Goal: Navigation & Orientation: Find specific page/section

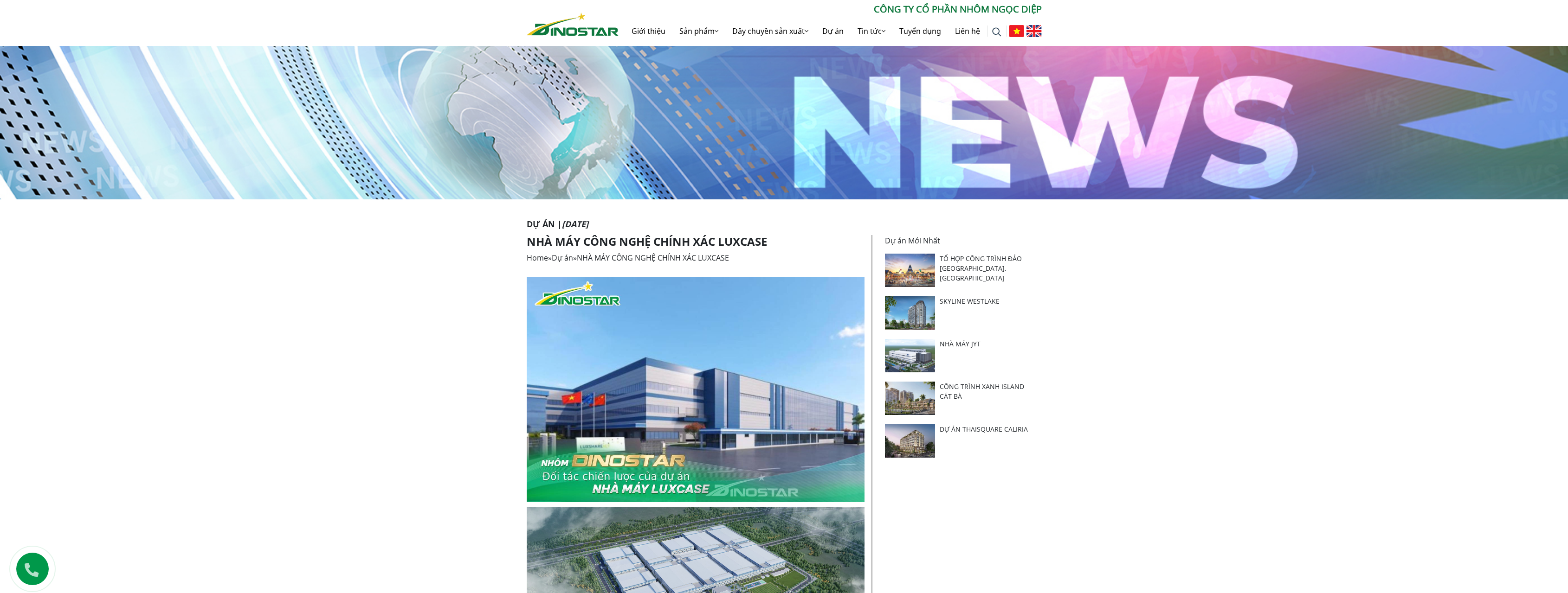
scroll to position [232, 0]
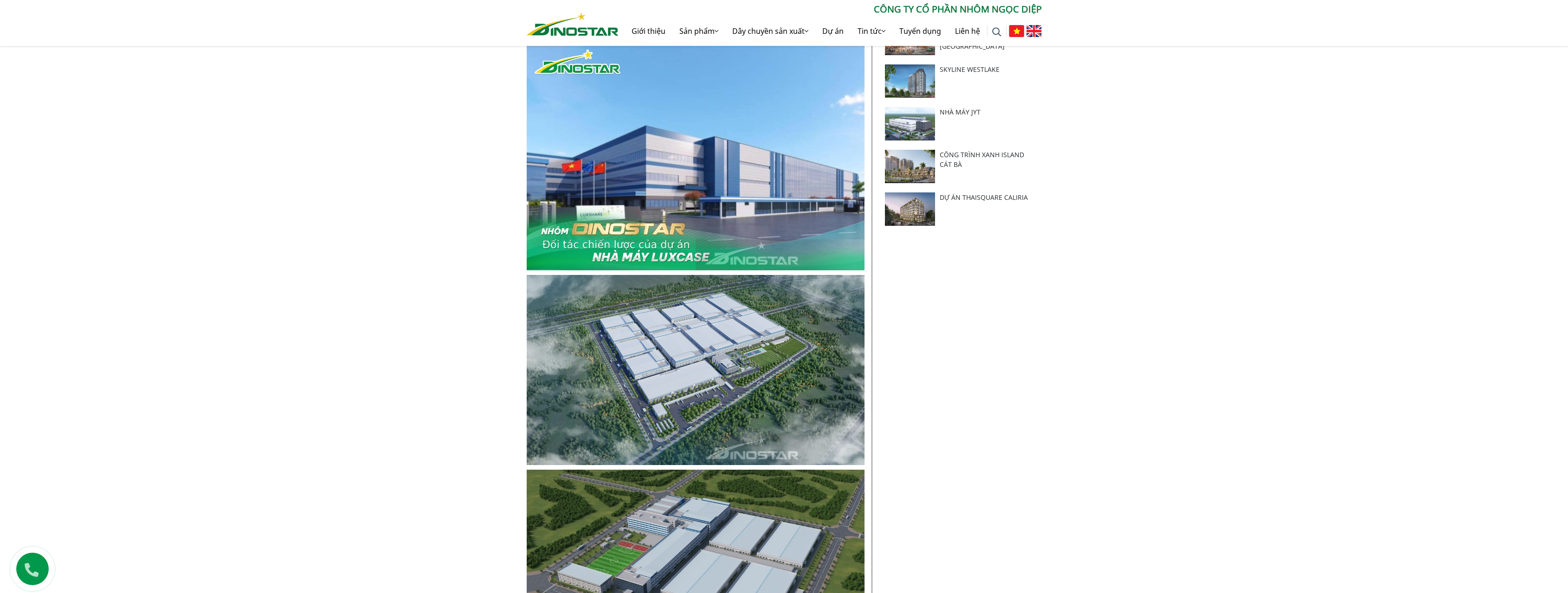
click at [803, 213] on img at bounding box center [695, 158] width 338 height 225
click at [757, 317] on img at bounding box center [695, 370] width 338 height 190
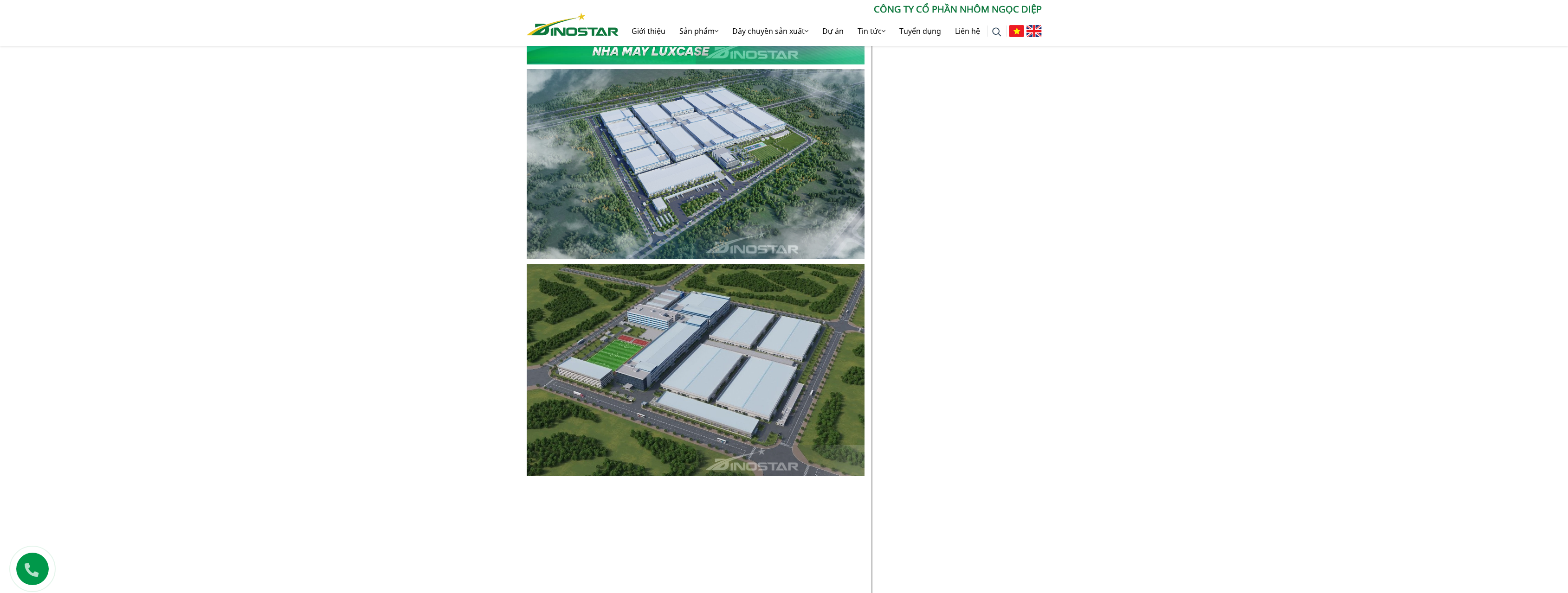
scroll to position [463, 0]
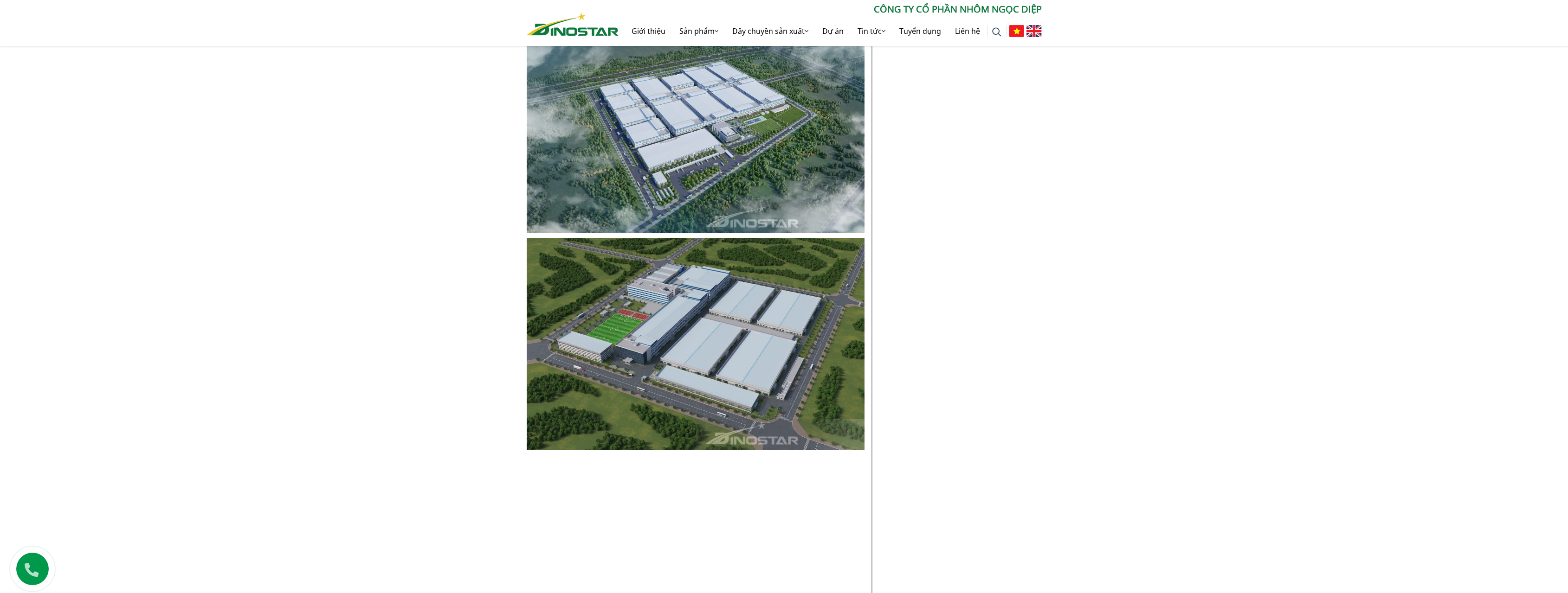
click at [728, 325] on img at bounding box center [695, 344] width 338 height 213
click at [721, 167] on img at bounding box center [695, 138] width 338 height 190
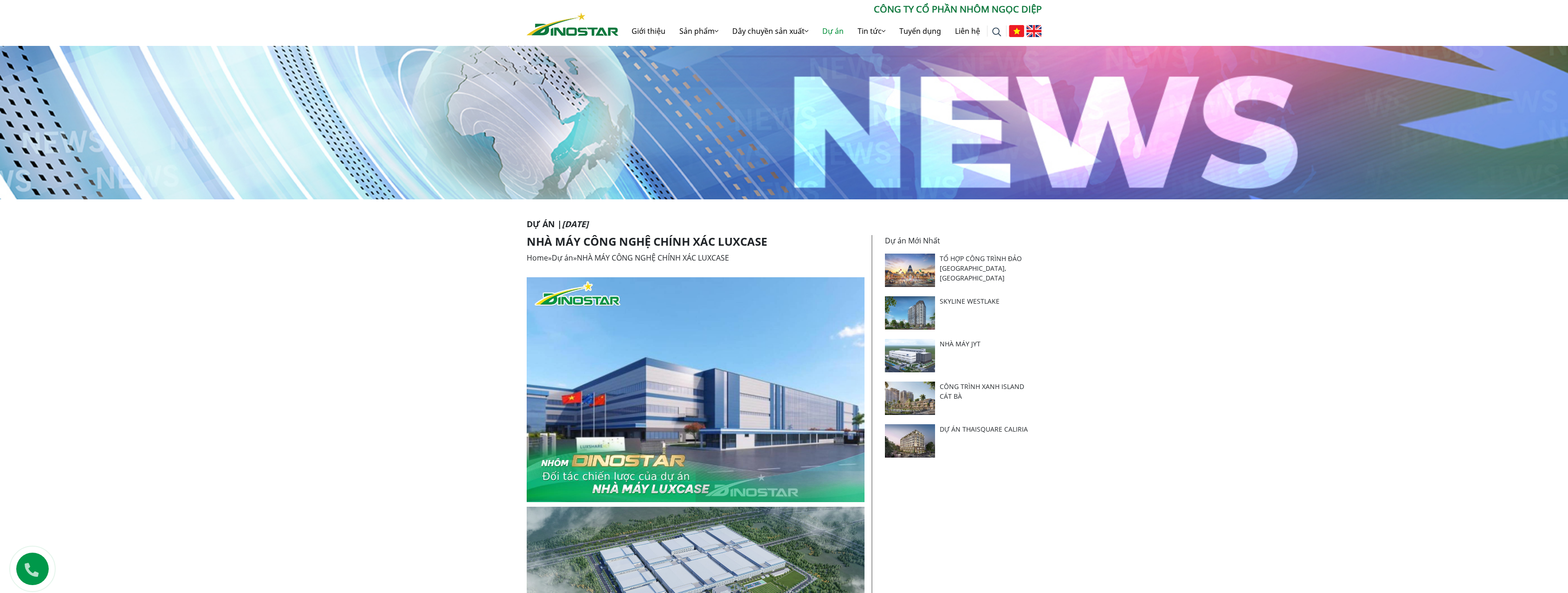
click at [831, 30] on link "Dự án" at bounding box center [833, 31] width 35 height 30
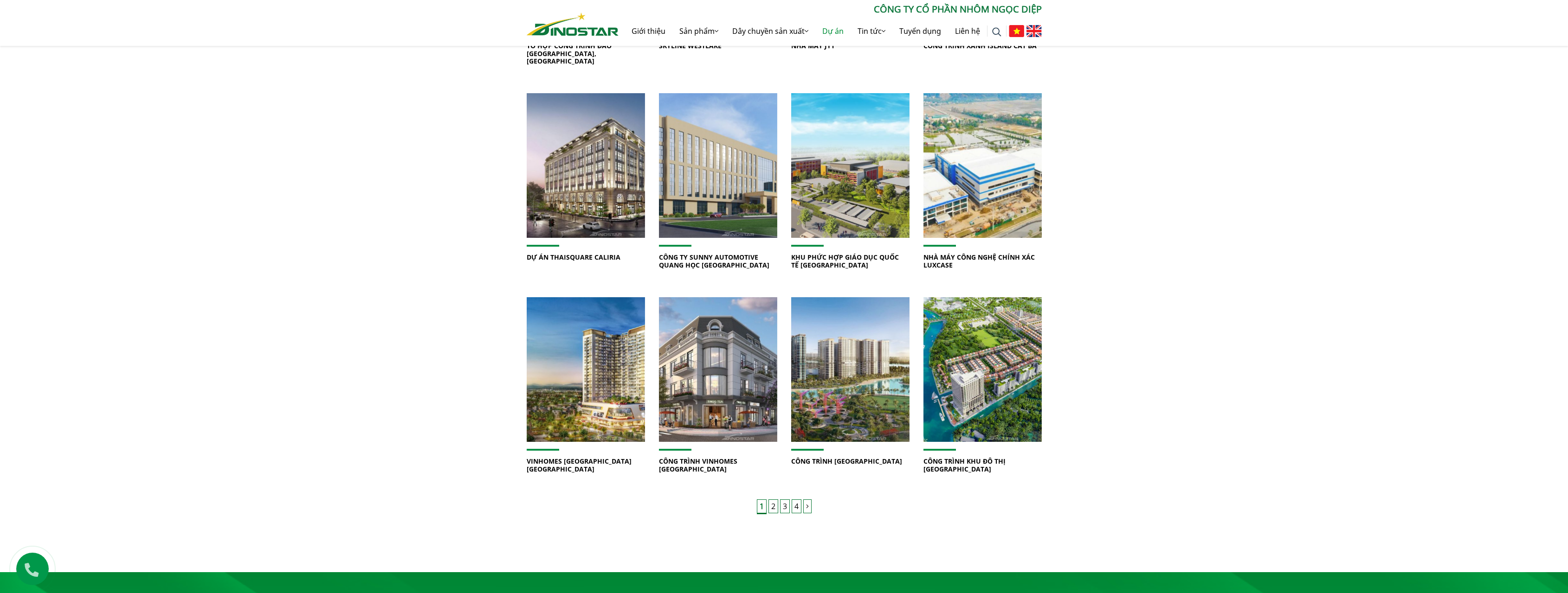
scroll to position [463, 0]
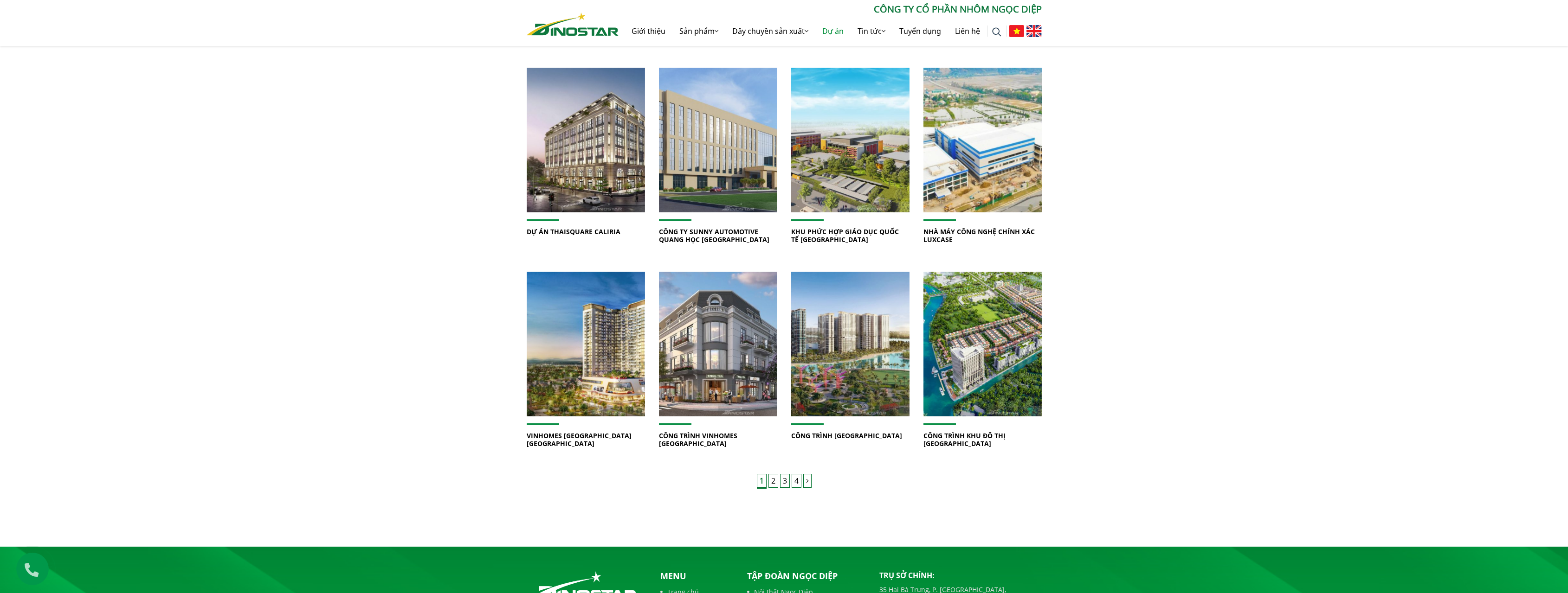
click at [1004, 136] on img at bounding box center [982, 140] width 127 height 155
